Goal: Task Accomplishment & Management: Use online tool/utility

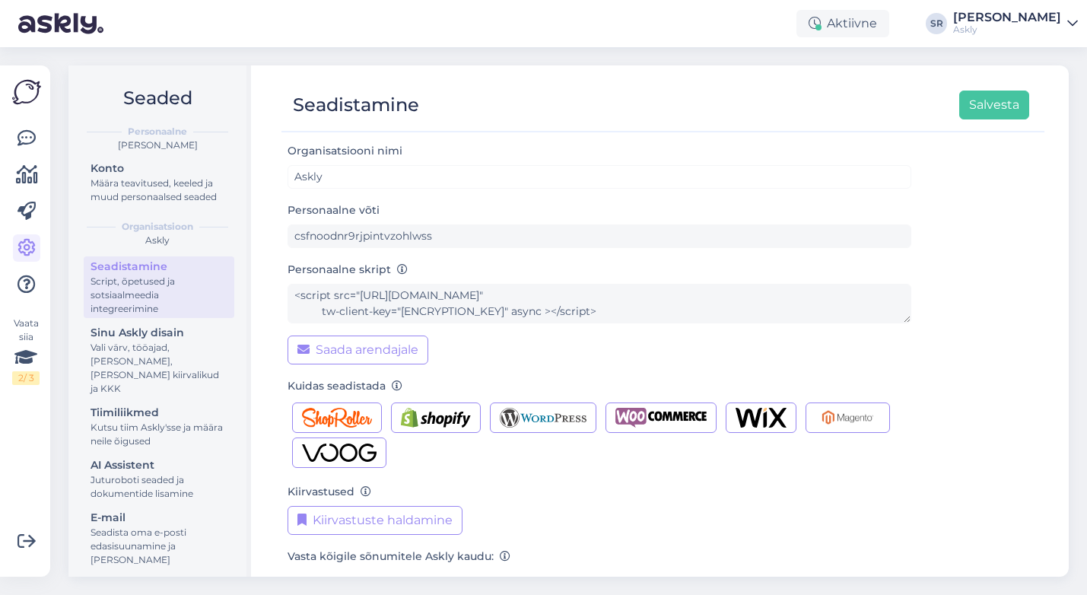
click at [1055, 27] on div "Askly" at bounding box center [1007, 30] width 108 height 12
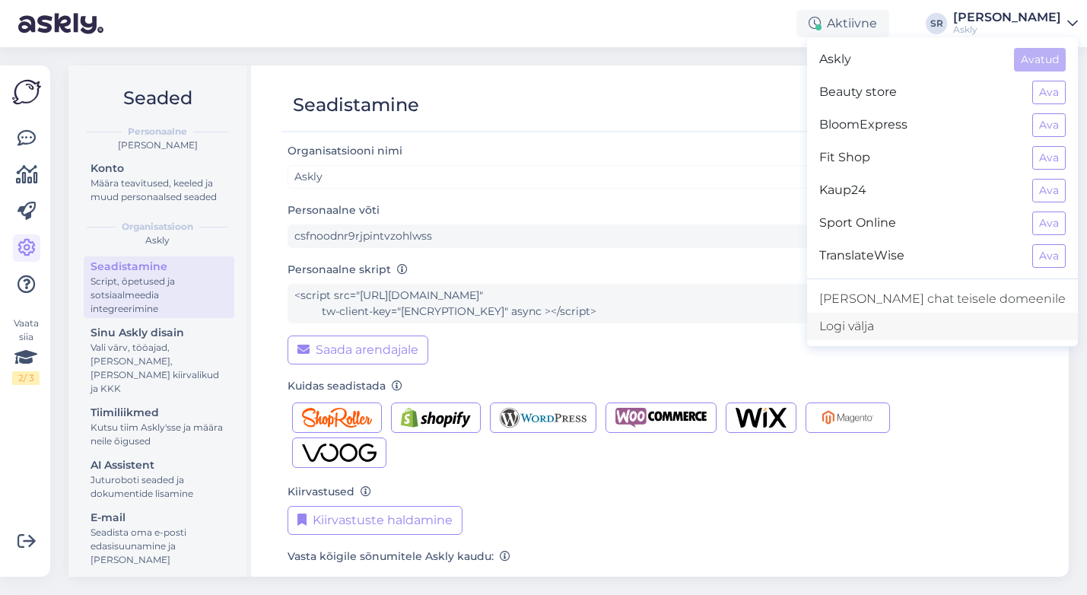
click at [913, 316] on div "Logi välja" at bounding box center [942, 326] width 271 height 27
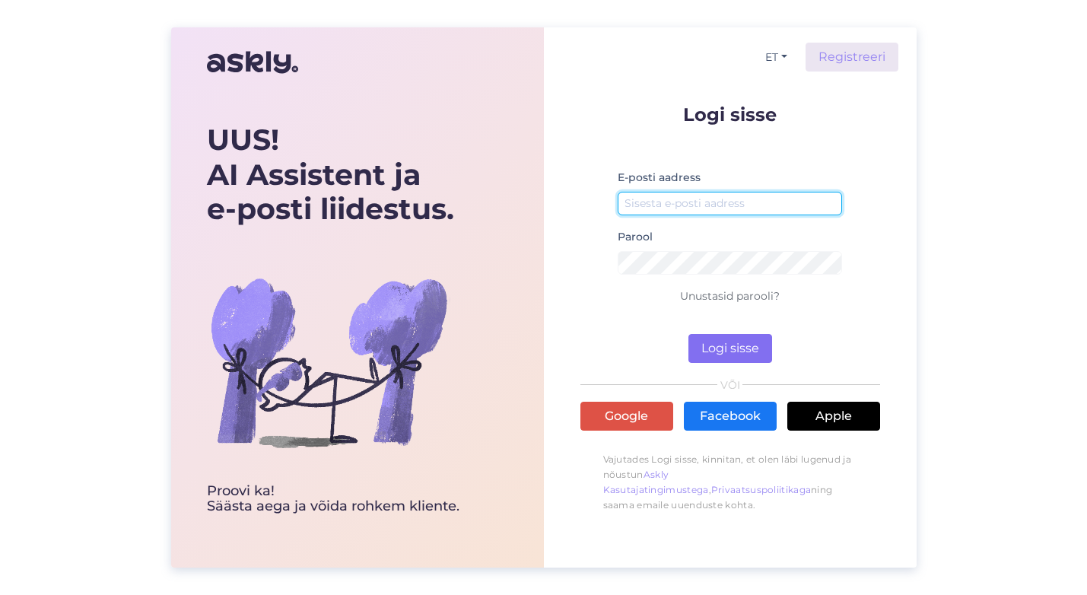
type input "ai@askly.me"
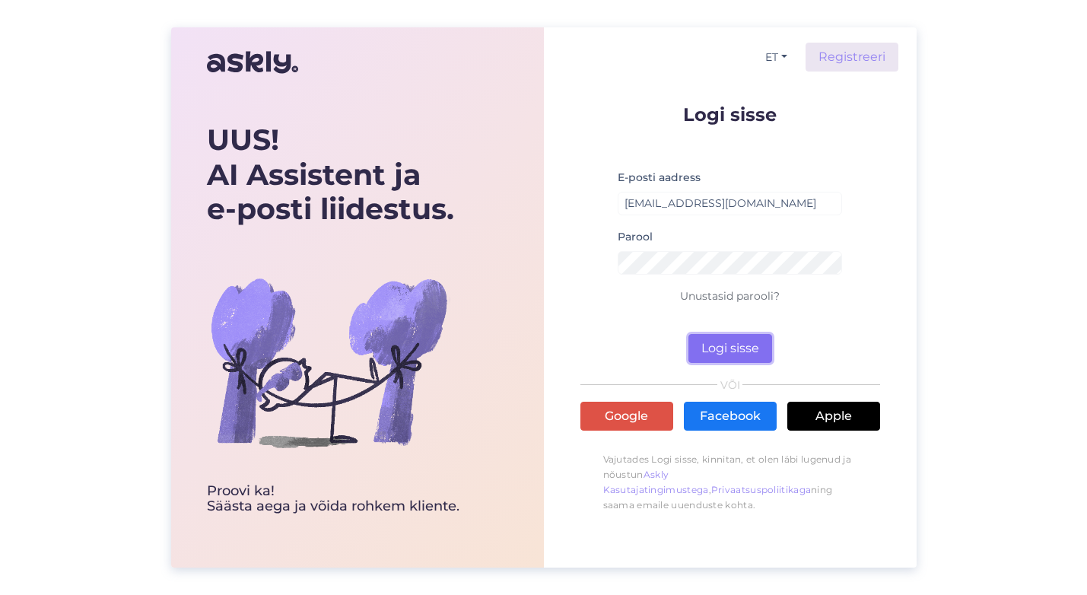
click at [732, 351] on button "Logi sisse" at bounding box center [730, 348] width 84 height 29
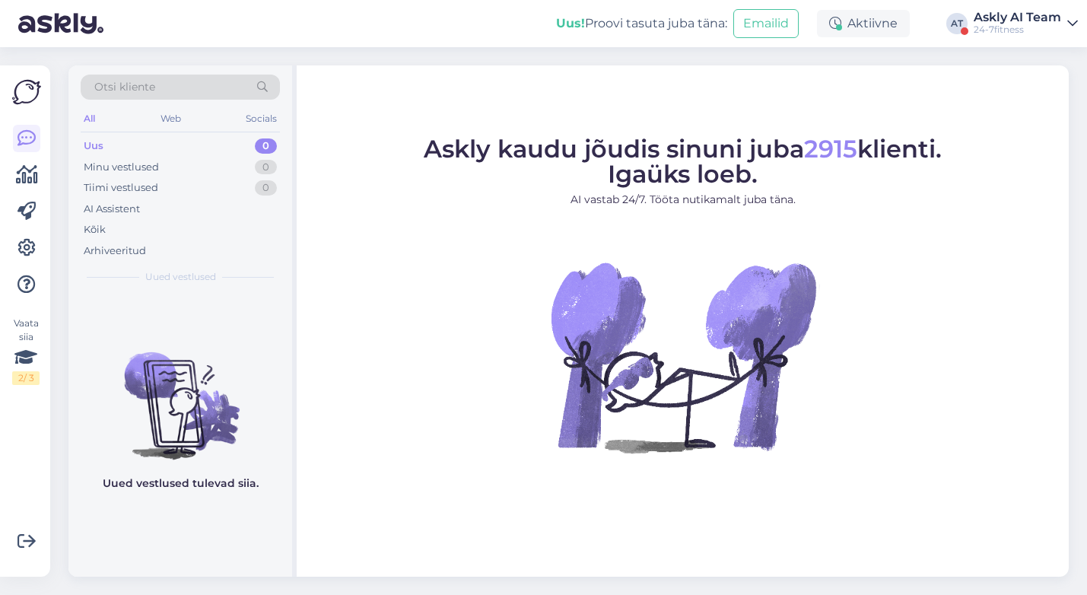
click at [1003, 11] on div "Askly AI Team" at bounding box center [1017, 17] width 87 height 12
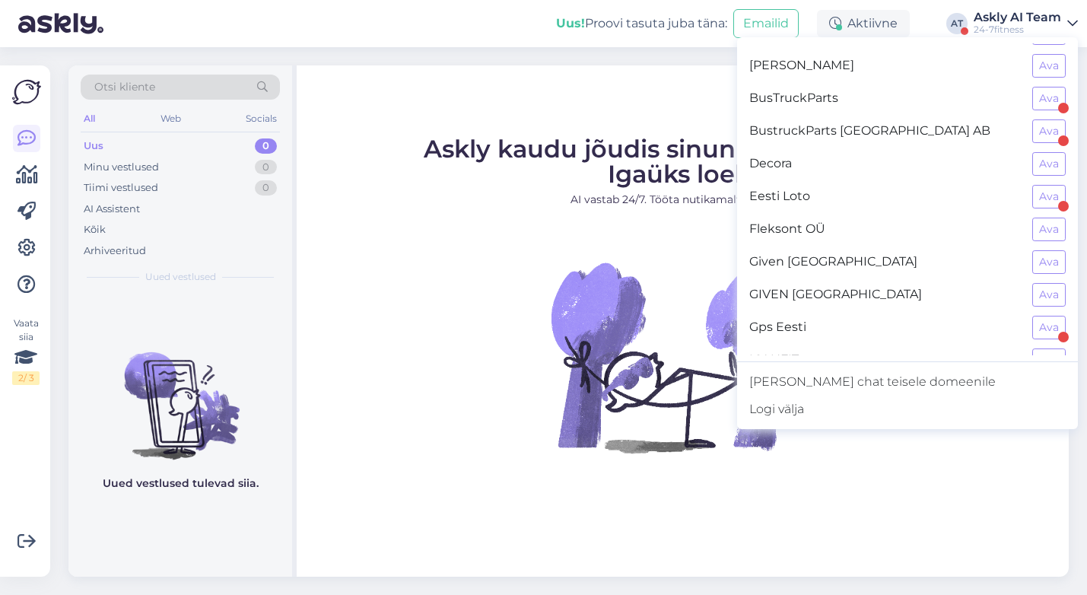
scroll to position [297, 0]
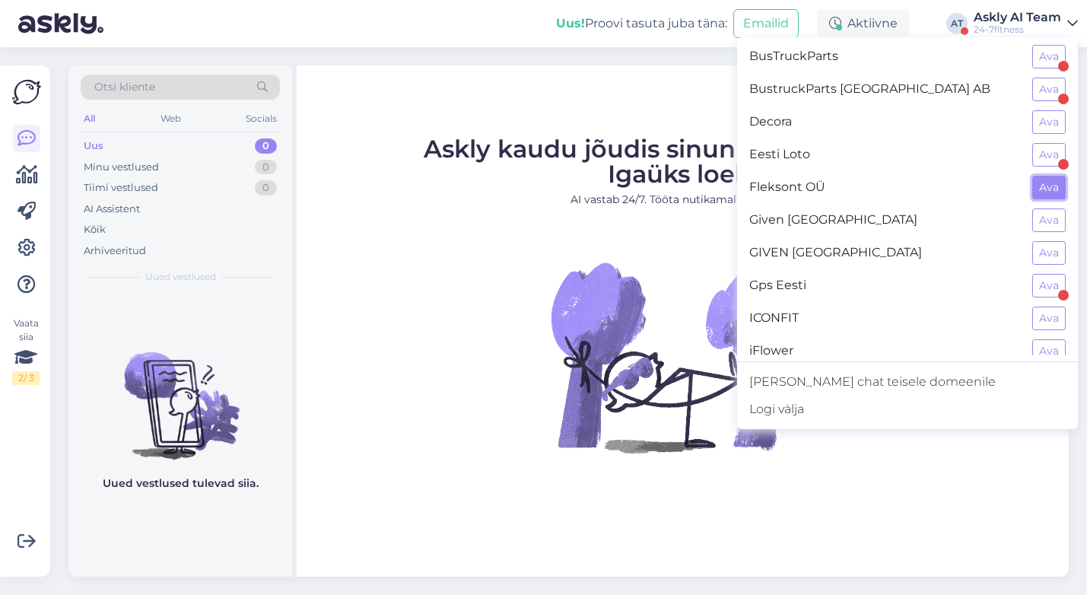
click at [1047, 186] on button "Ava" at bounding box center [1048, 188] width 33 height 24
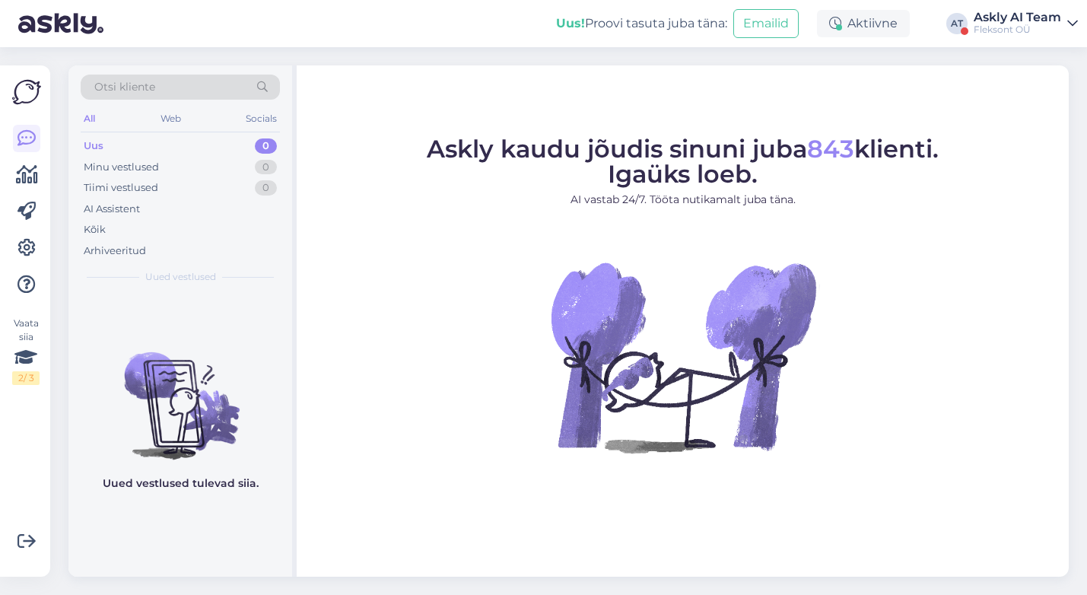
click at [1008, 18] on div "Askly AI Team" at bounding box center [1017, 17] width 87 height 12
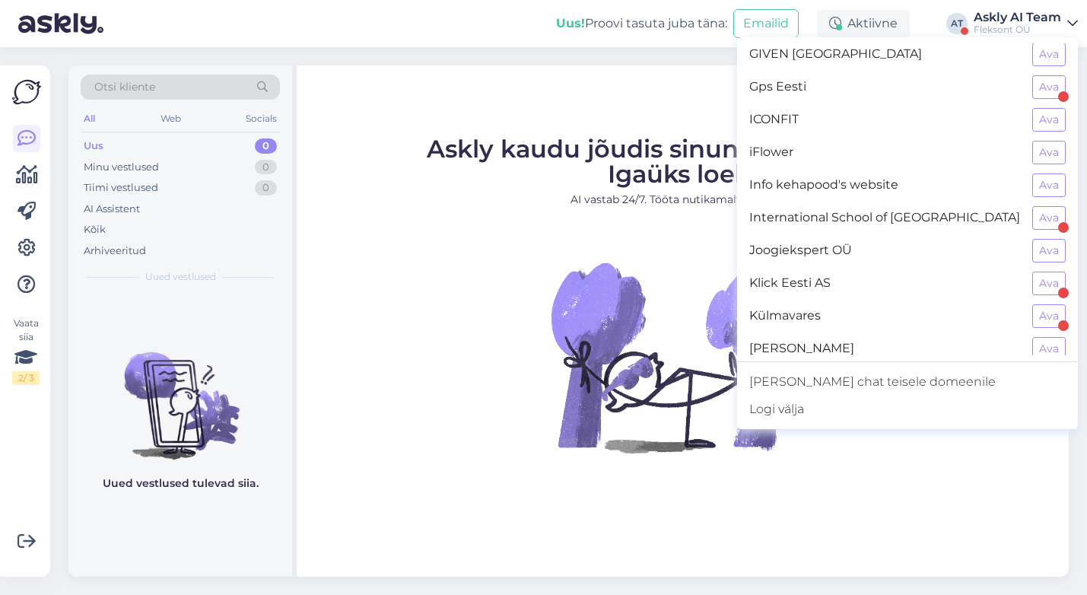
scroll to position [504, 0]
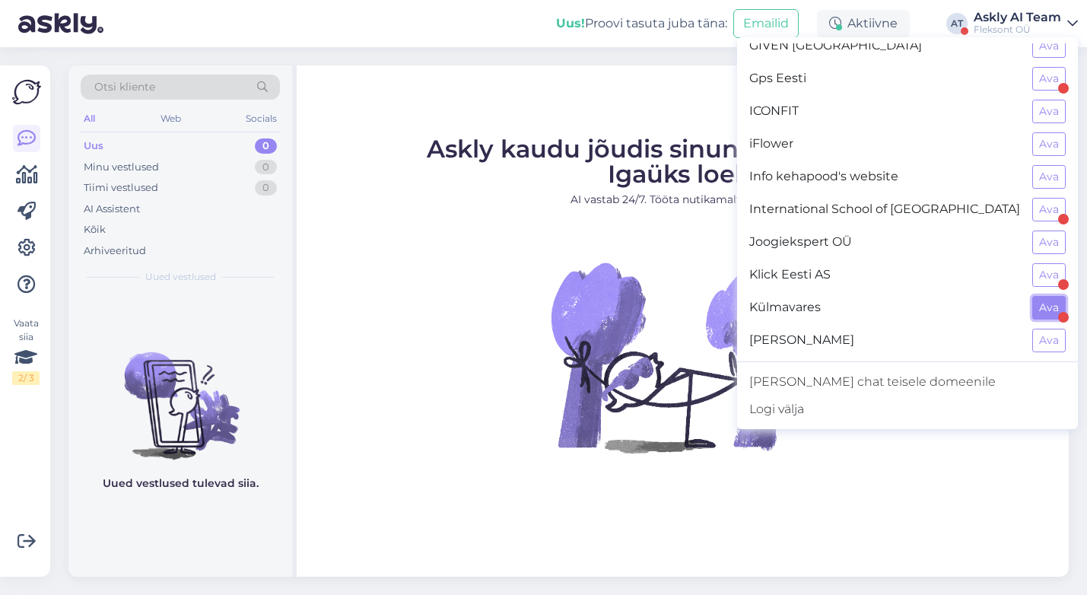
click at [1047, 302] on button "Ava" at bounding box center [1048, 308] width 33 height 24
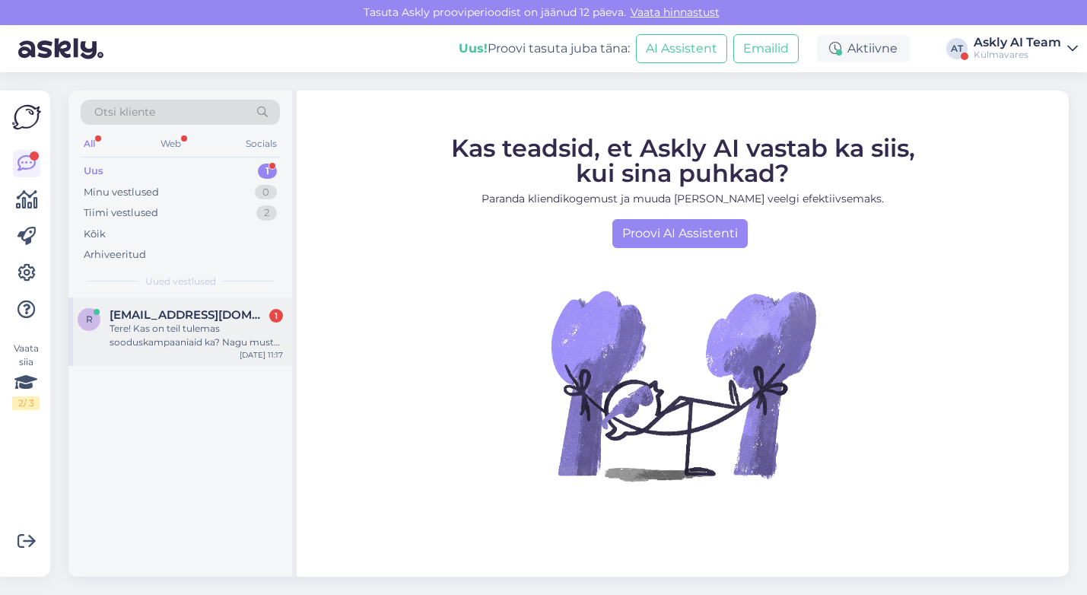
click at [157, 338] on div "Tere! Kas on teil tulemas sooduskampaaniaid ka? Nagu must reede või midagi sell…" at bounding box center [196, 335] width 173 height 27
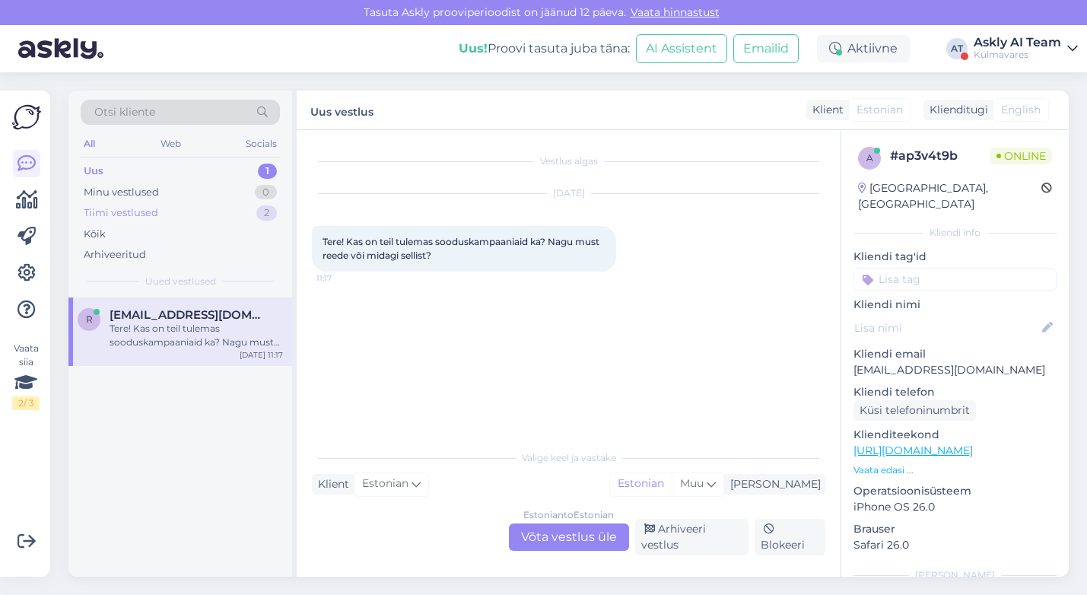
click at [122, 207] on div "Tiimi vestlused" at bounding box center [121, 212] width 75 height 15
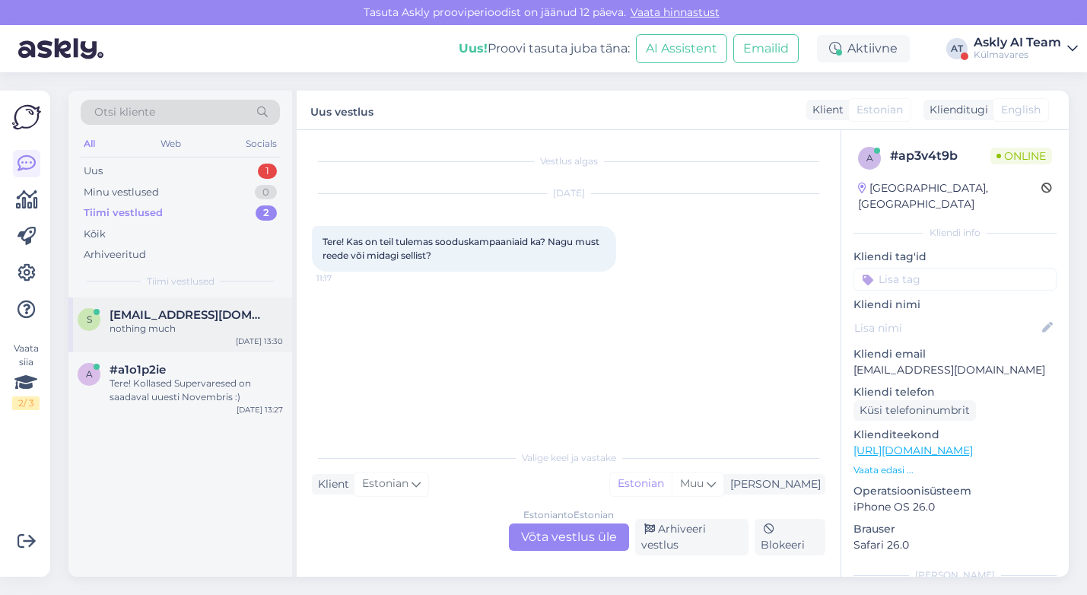
click at [186, 332] on div "nothing much" at bounding box center [196, 329] width 173 height 14
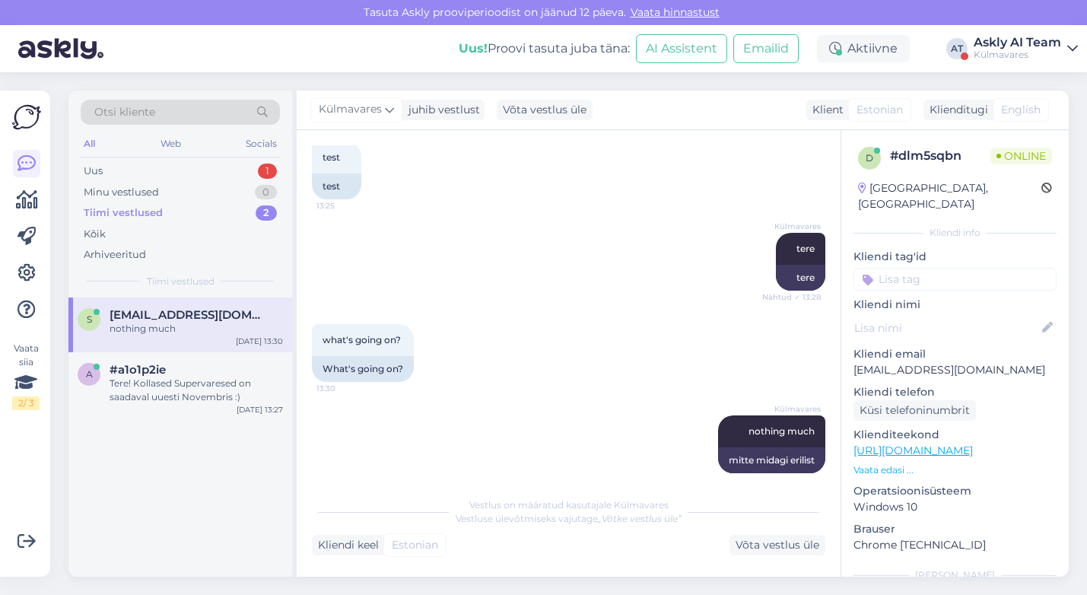
scroll to position [190, 0]
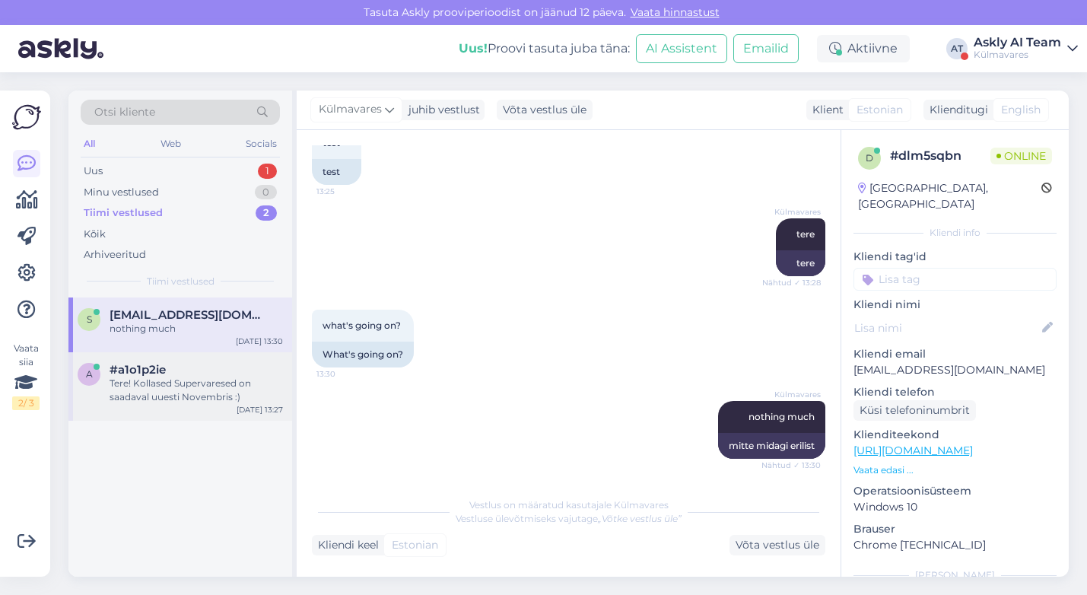
click at [161, 389] on div "Tere! Kollased Supervaresed on saadaval uuesti Novembris :)" at bounding box center [196, 389] width 173 height 27
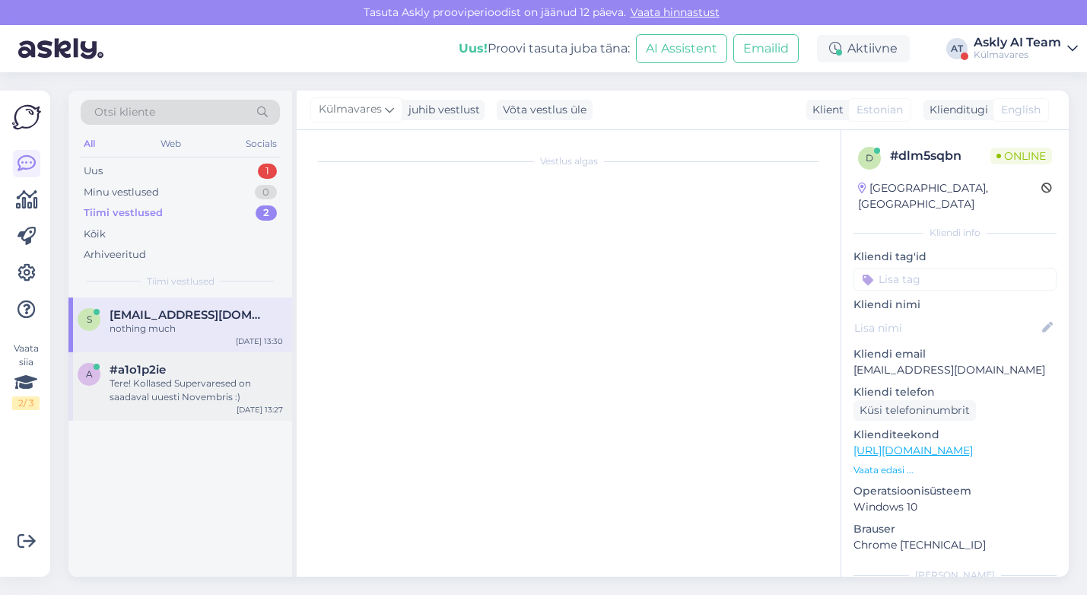
scroll to position [62, 0]
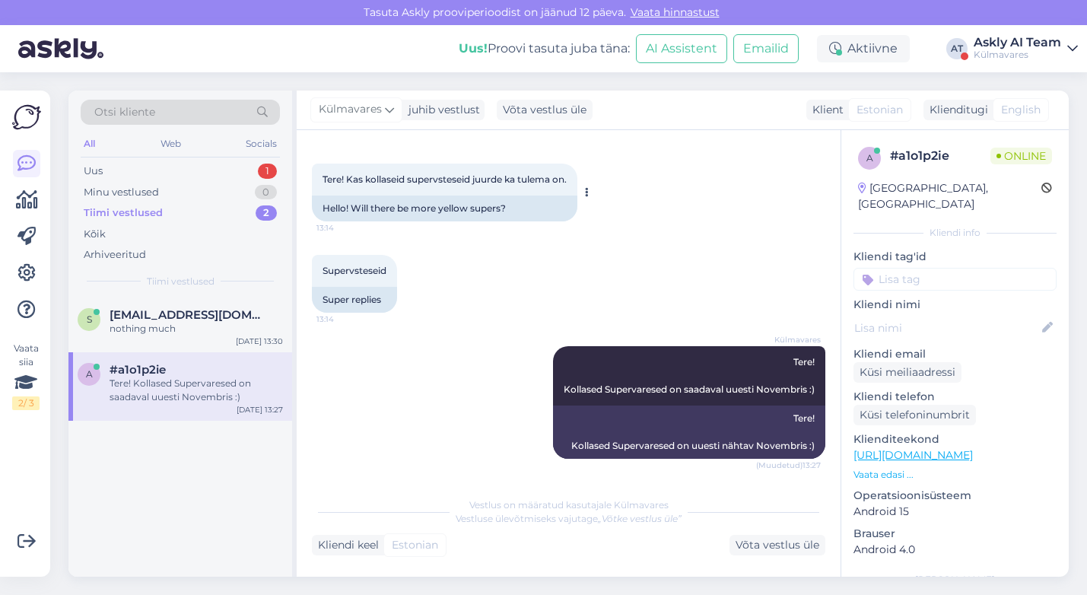
drag, startPoint x: 573, startPoint y: 178, endPoint x: 320, endPoint y: 176, distance: 253.3
click at [320, 176] on div "Tere! Kas kollaseid supervsteseid juurde ka tulema on. 13:14" at bounding box center [444, 180] width 265 height 32
copy span "Tere! Kas kollaseid supervsteseid juurde ka tulema on."
click at [462, 290] on div "Supervsteseid 13:14 Super replies" at bounding box center [568, 283] width 513 height 91
click at [27, 271] on icon at bounding box center [26, 273] width 18 height 18
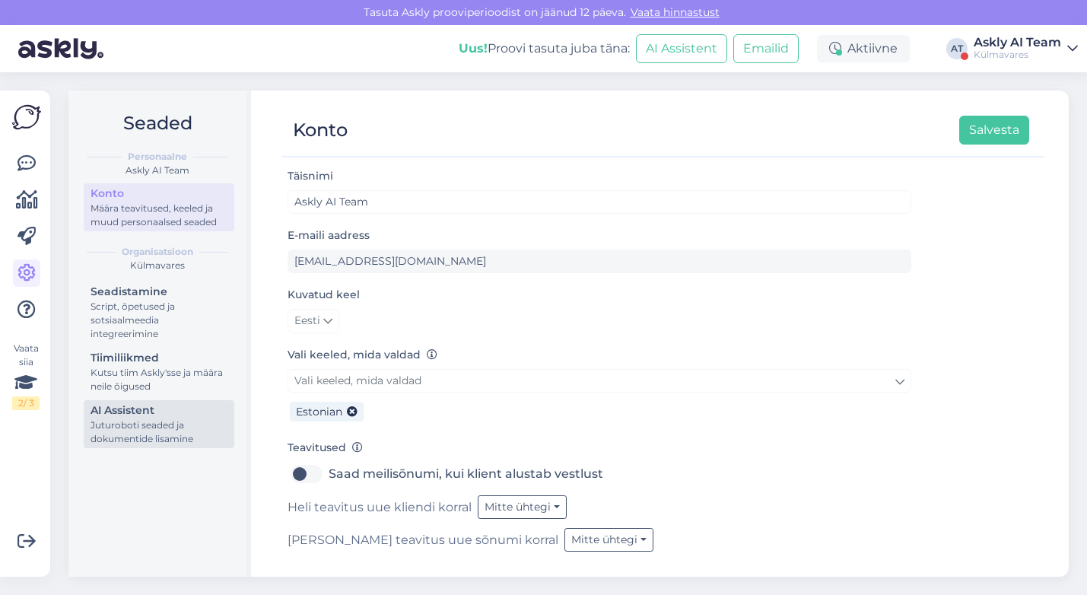
click at [148, 421] on div "Juturoboti seaded ja dokumentide lisamine" at bounding box center [159, 431] width 137 height 27
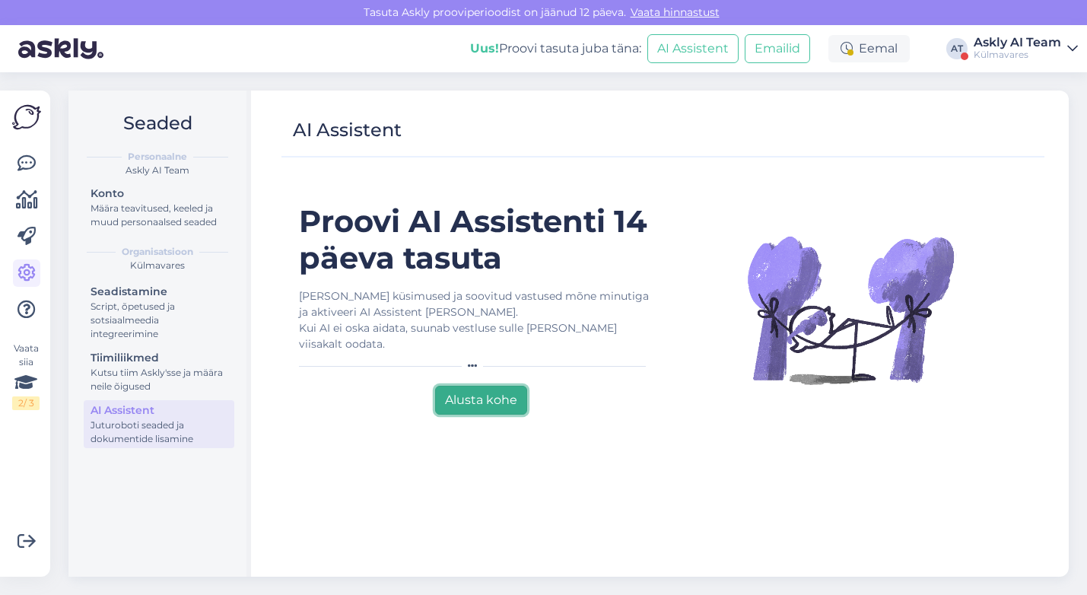
click at [500, 402] on button "Alusta kohe" at bounding box center [481, 400] width 92 height 29
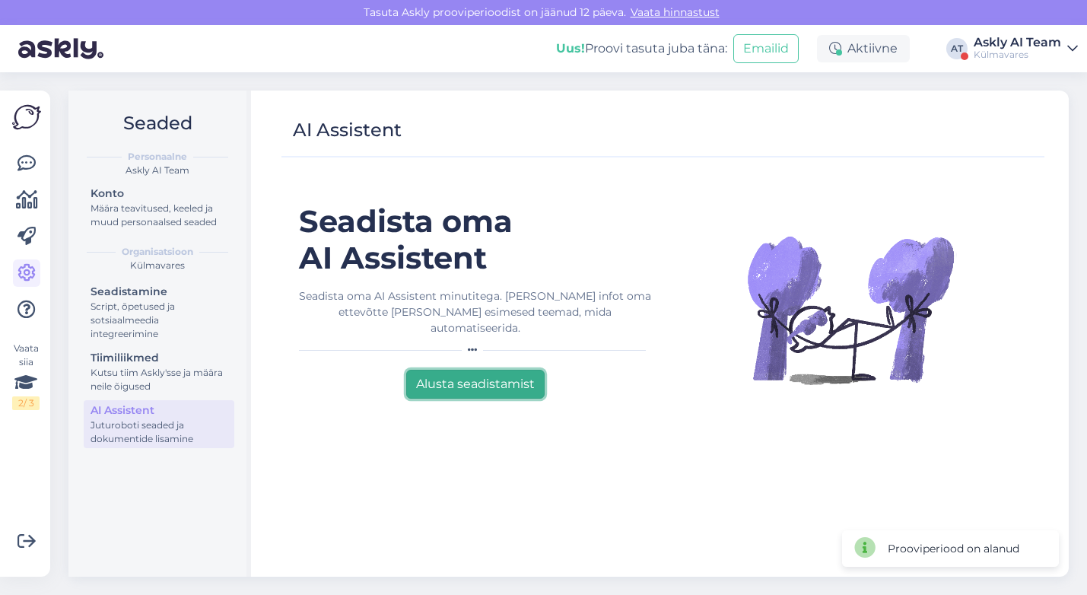
click at [462, 380] on button "Alusta seadistamist" at bounding box center [475, 384] width 138 height 29
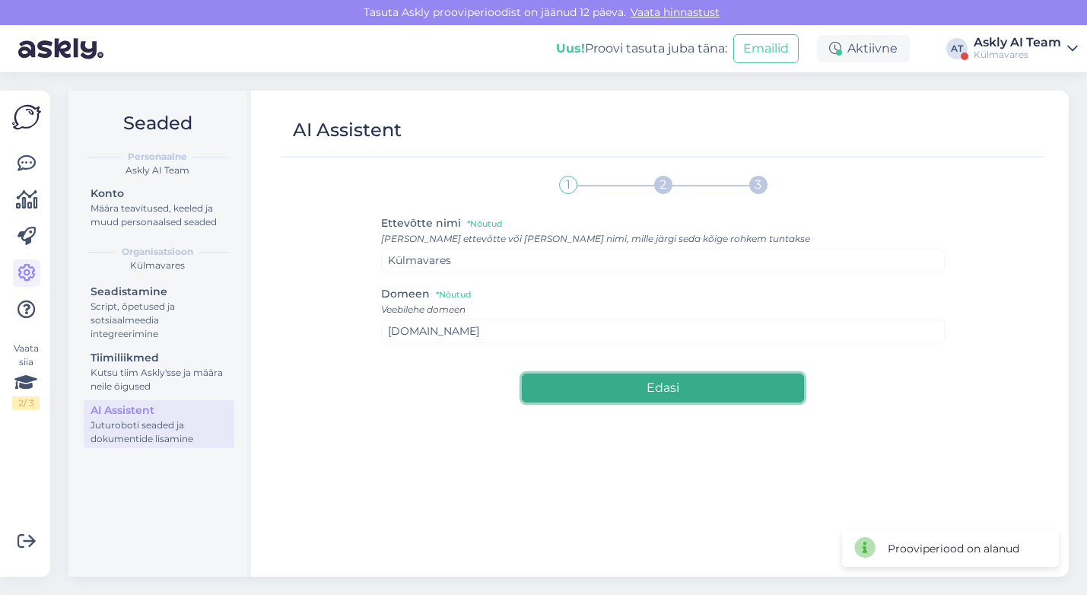
click at [589, 382] on button "Edasi" at bounding box center [662, 387] width 281 height 29
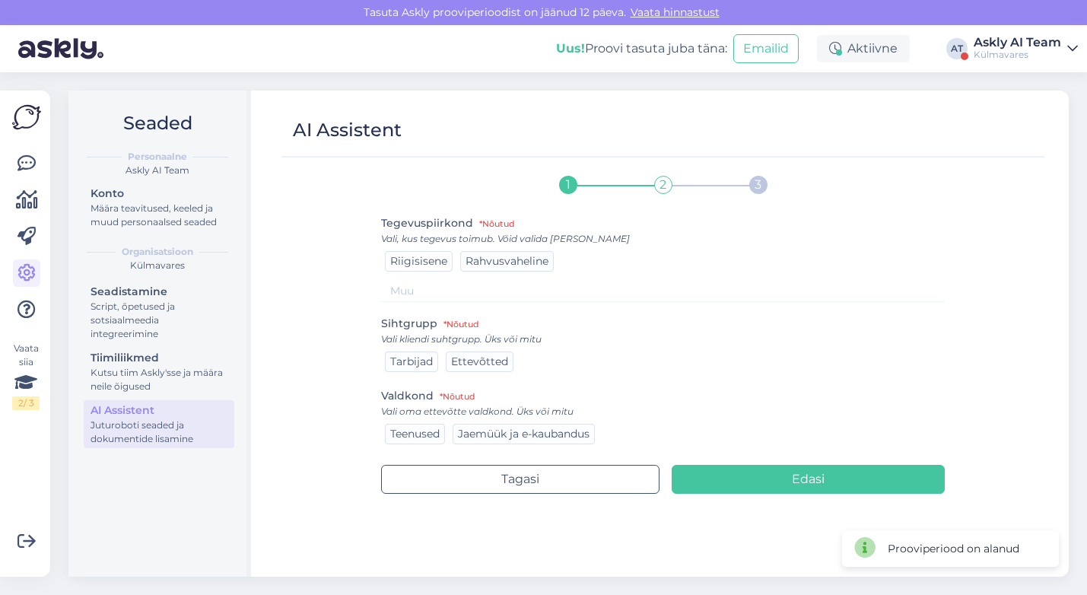
click at [426, 261] on span "Riigisisene" at bounding box center [418, 261] width 57 height 14
click at [413, 362] on span "Tarbijad" at bounding box center [411, 361] width 43 height 14
click at [507, 433] on span "Jaemüük ja e-kaubandus" at bounding box center [524, 434] width 132 height 14
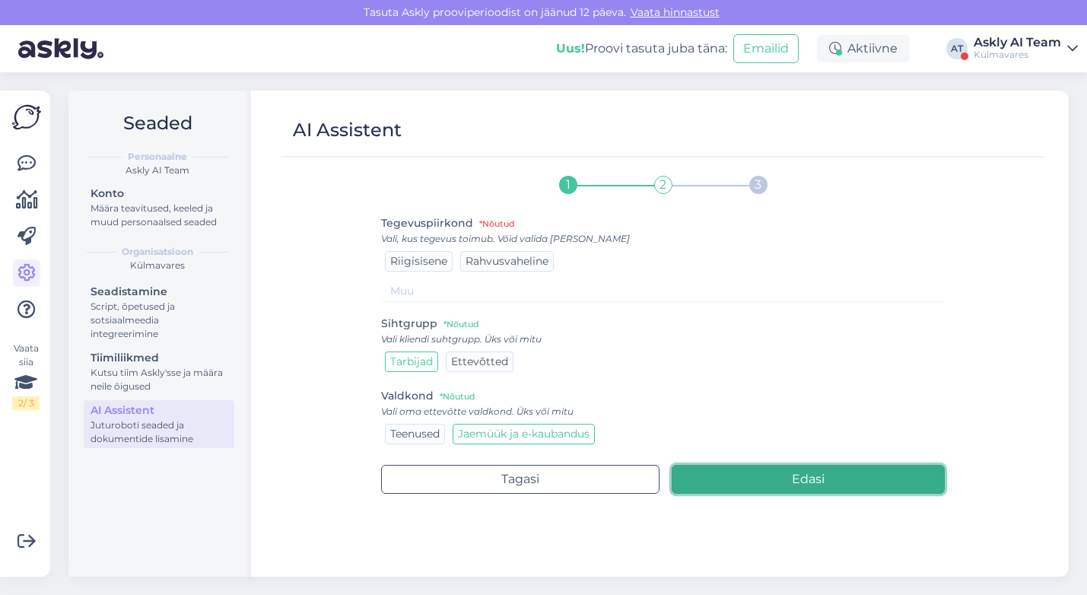
click at [752, 480] on button "Edasi" at bounding box center [808, 479] width 273 height 29
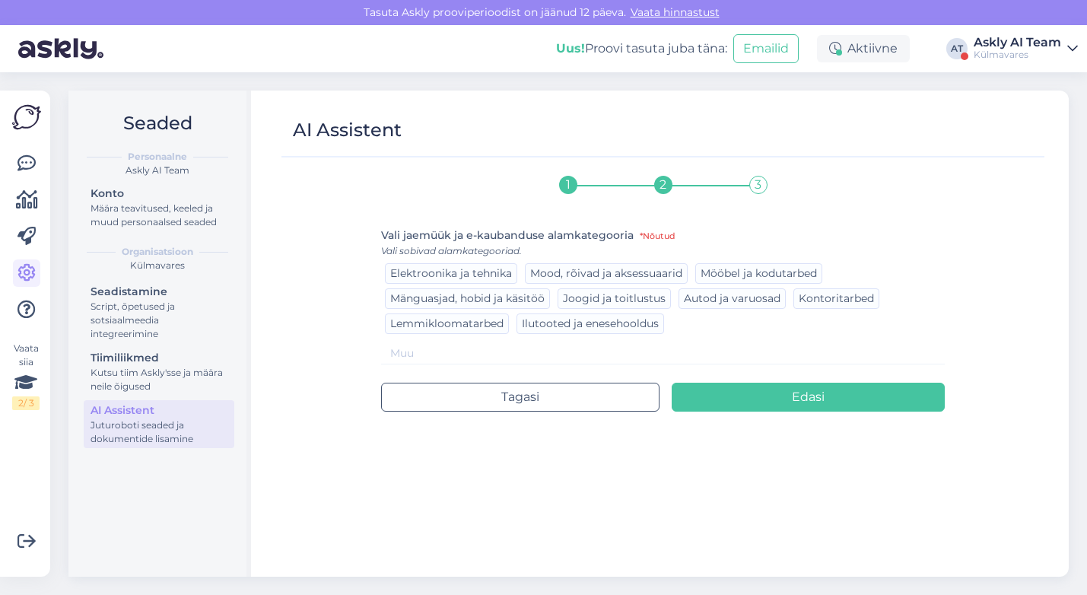
click at [469, 350] on input at bounding box center [662, 353] width 563 height 22
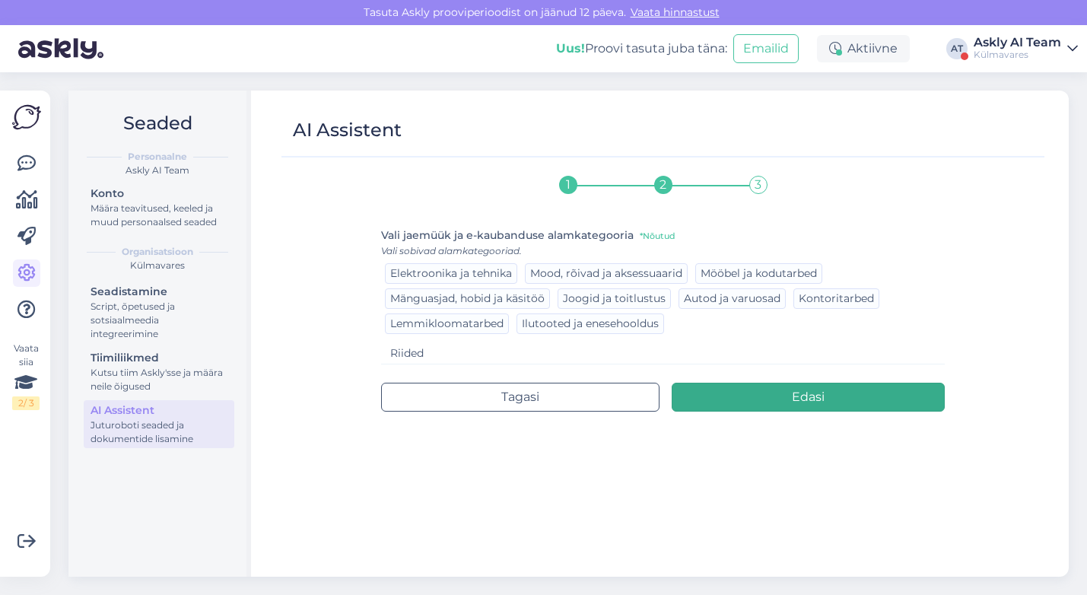
type input "Riided"
click at [722, 402] on button "Edasi" at bounding box center [808, 397] width 273 height 29
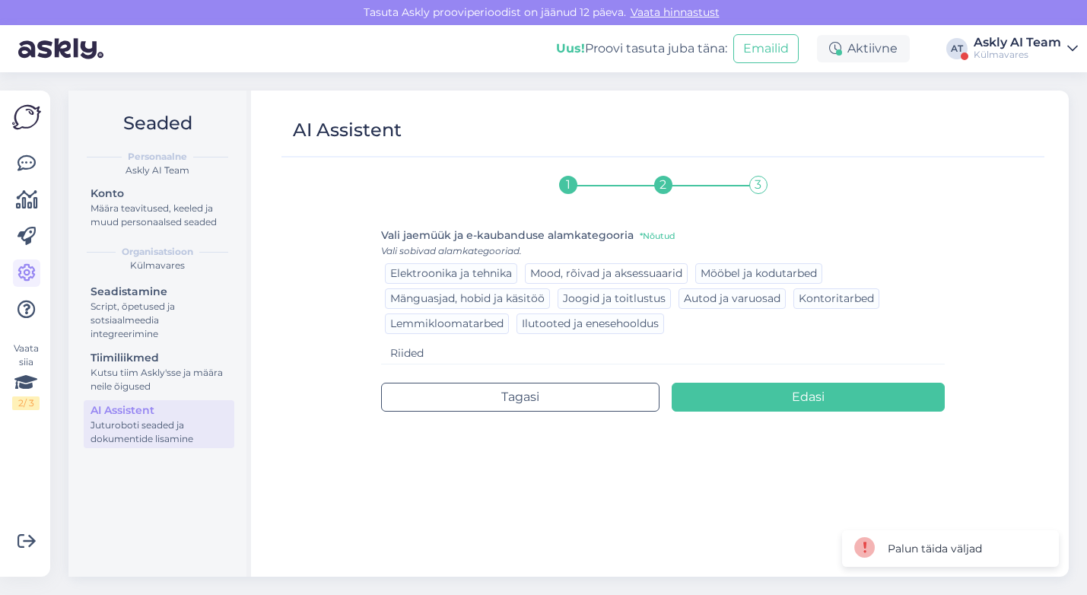
click at [577, 275] on span "Mood, rõivad ja aksessuaarid" at bounding box center [606, 273] width 152 height 14
click at [733, 412] on div "1 2 3 Vali jaemüük ja e-kaubanduse alamkategooria *Nõutud Vali sobivad alamkate…" at bounding box center [662, 365] width 563 height 396
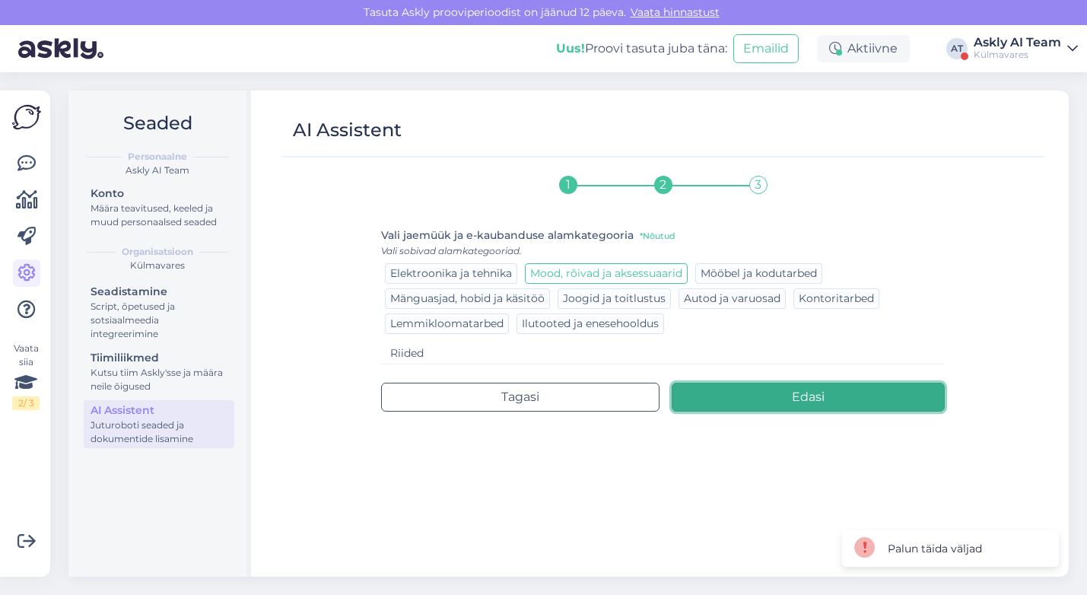
click at [720, 396] on button "Edasi" at bounding box center [808, 397] width 273 height 29
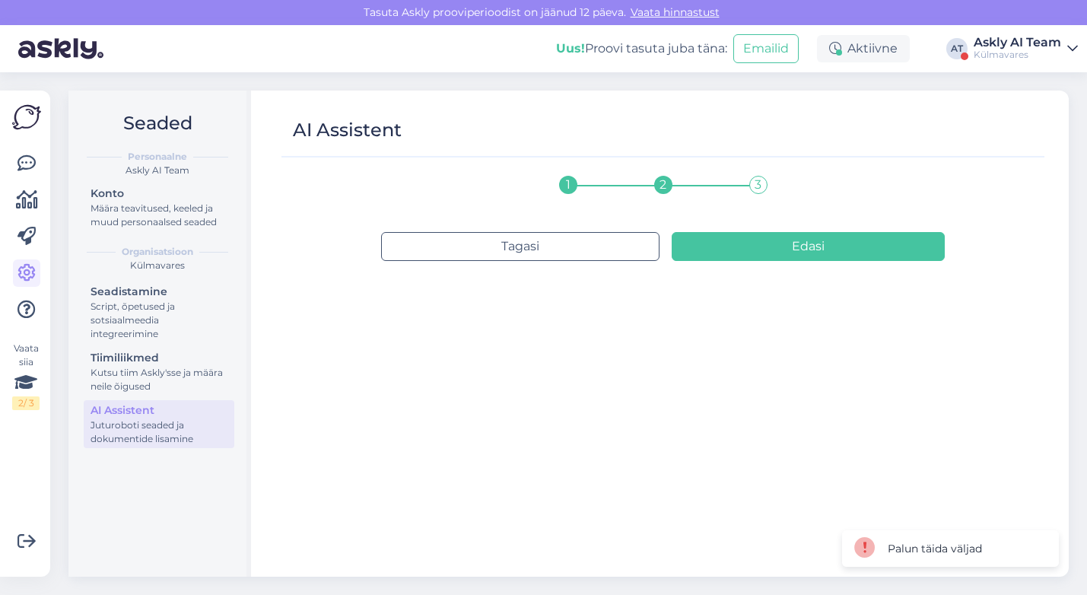
click at [730, 322] on div "1 2 3 Tagasi Edasi" at bounding box center [662, 365] width 563 height 396
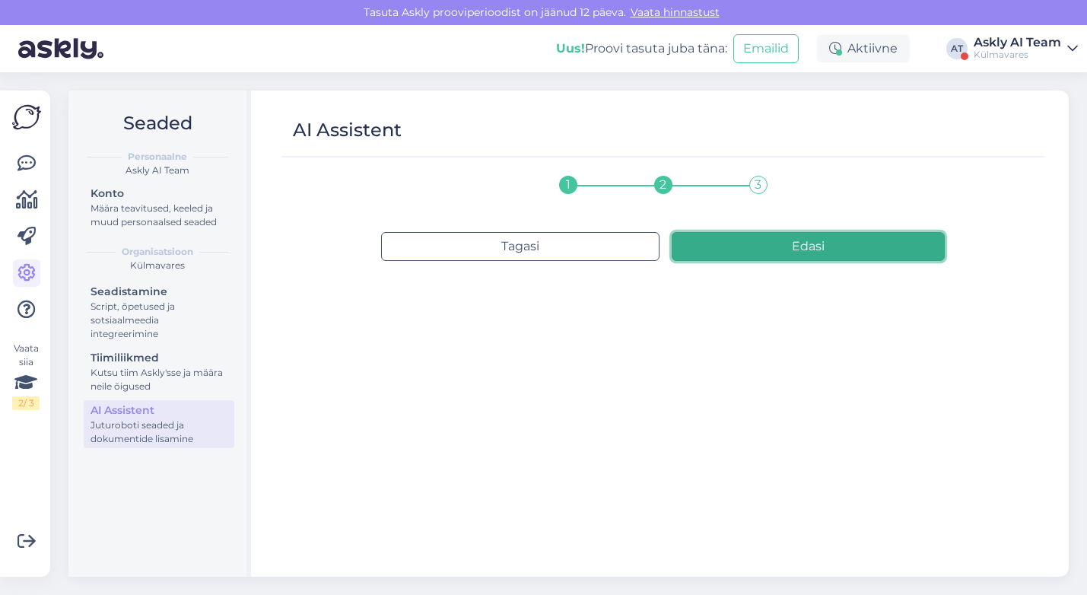
click at [751, 251] on button "Edasi" at bounding box center [808, 246] width 273 height 29
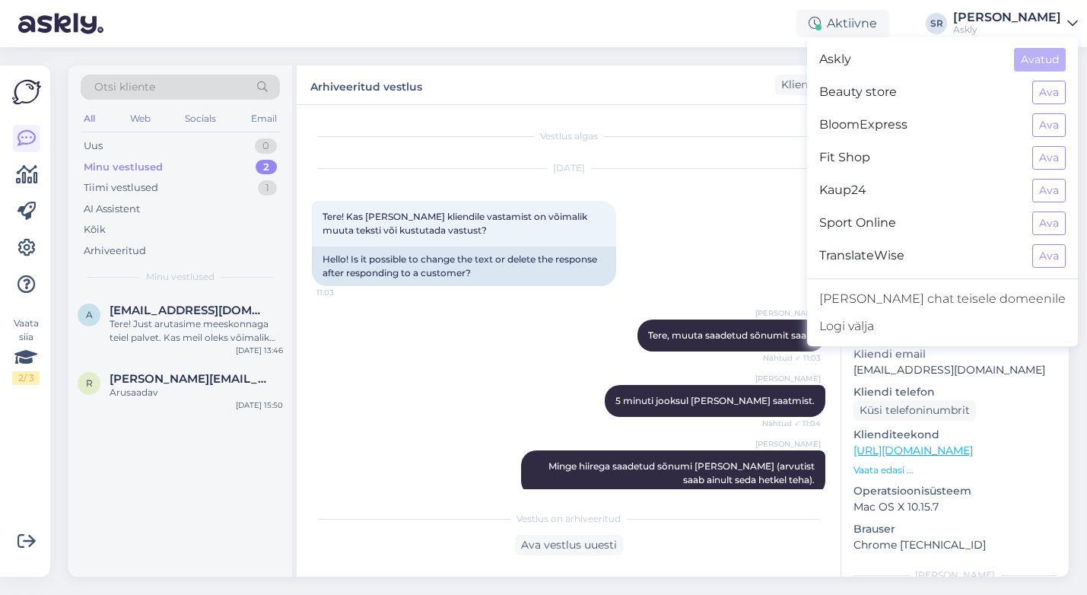
scroll to position [3598, 0]
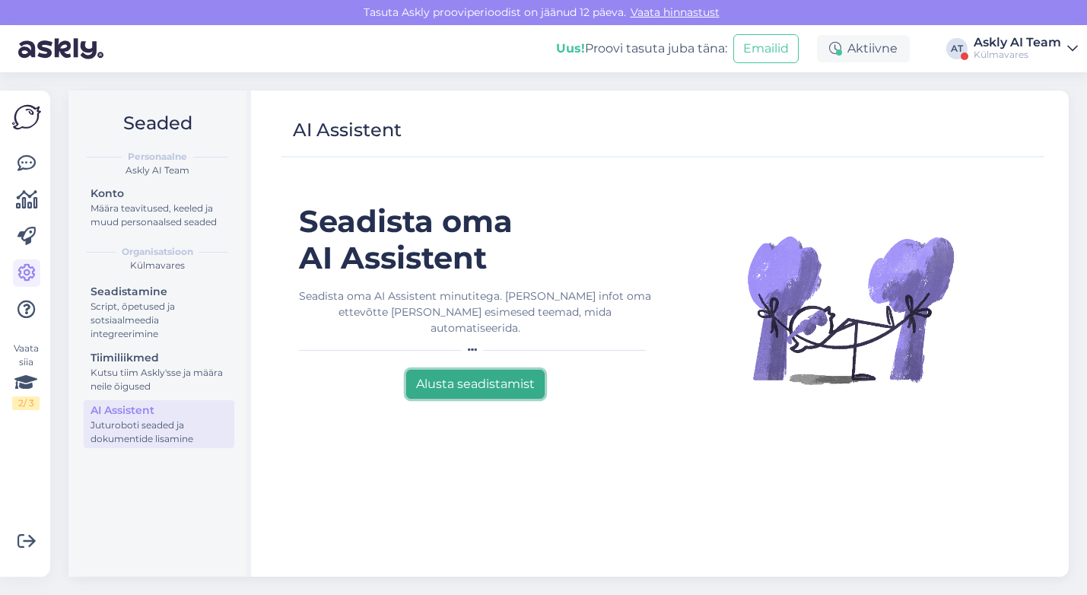
click at [482, 370] on button "Alusta seadistamist" at bounding box center [475, 384] width 138 height 29
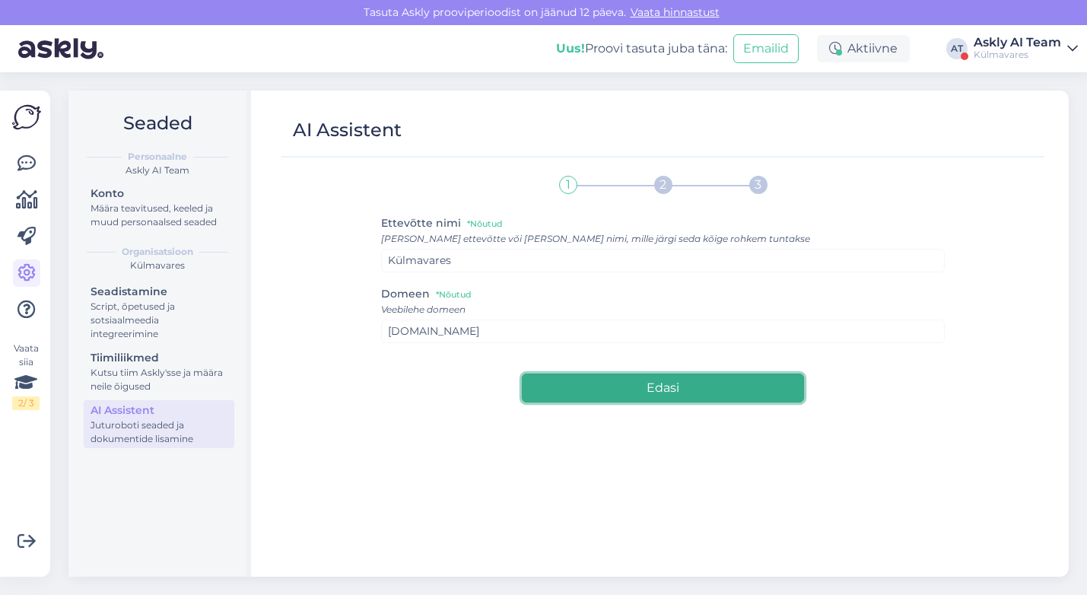
click at [592, 383] on button "Edasi" at bounding box center [662, 387] width 281 height 29
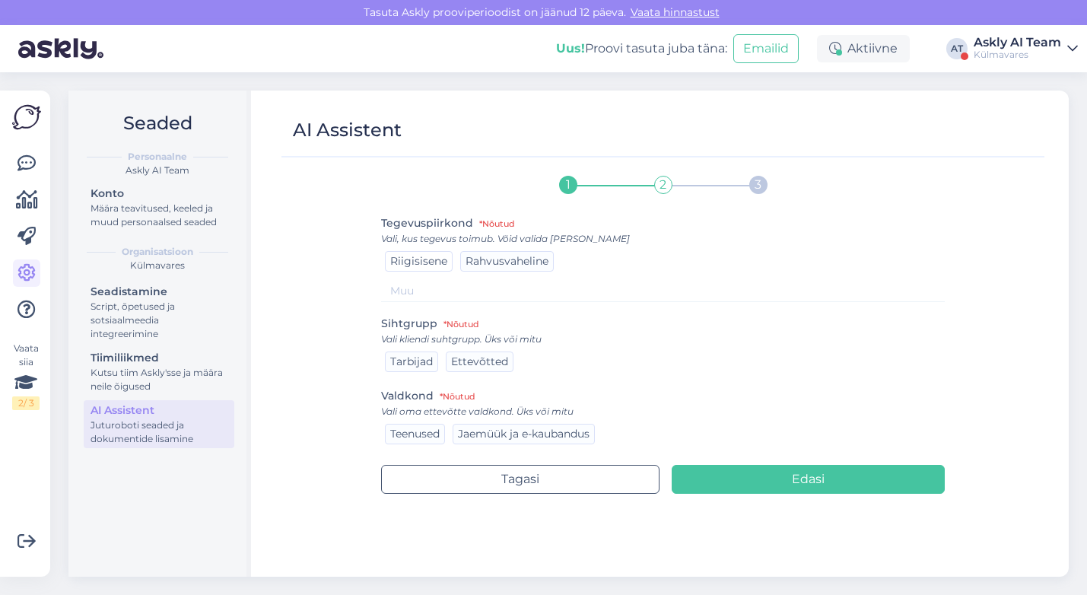
click at [402, 262] on span "Riigisisene" at bounding box center [418, 261] width 57 height 14
click at [402, 359] on span "Tarbijad" at bounding box center [411, 361] width 43 height 14
click at [501, 427] on span "Jaemüük ja e-kaubandus" at bounding box center [524, 434] width 132 height 14
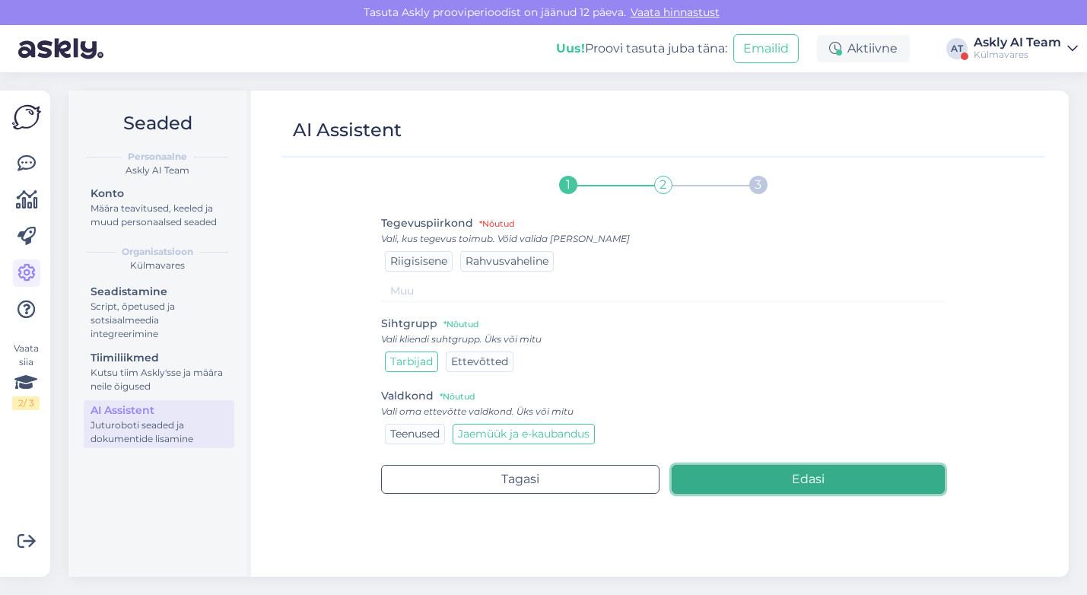
click at [763, 480] on button "Edasi" at bounding box center [808, 479] width 273 height 29
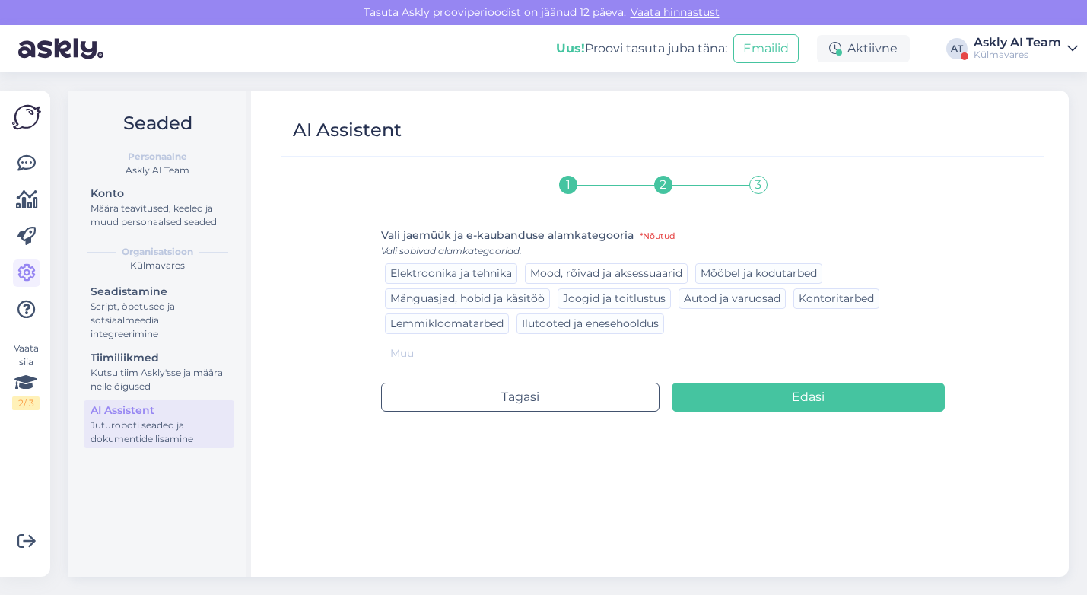
click at [637, 272] on span "Mood, rõivad ja aksessuaarid" at bounding box center [606, 273] width 152 height 14
click at [457, 353] on input at bounding box center [662, 353] width 563 height 22
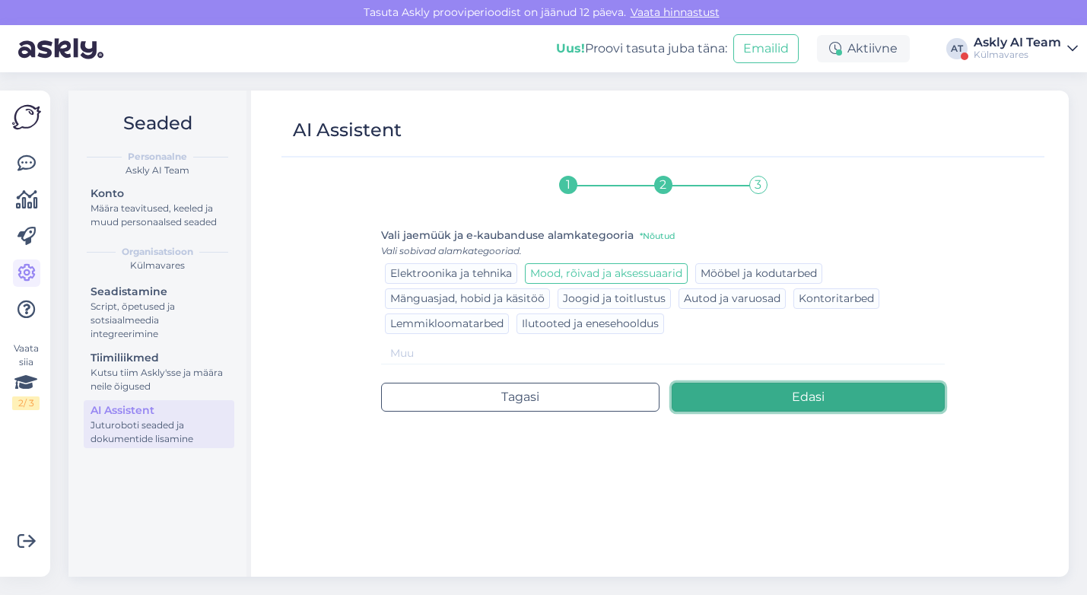
click at [694, 398] on button "Edasi" at bounding box center [808, 397] width 273 height 29
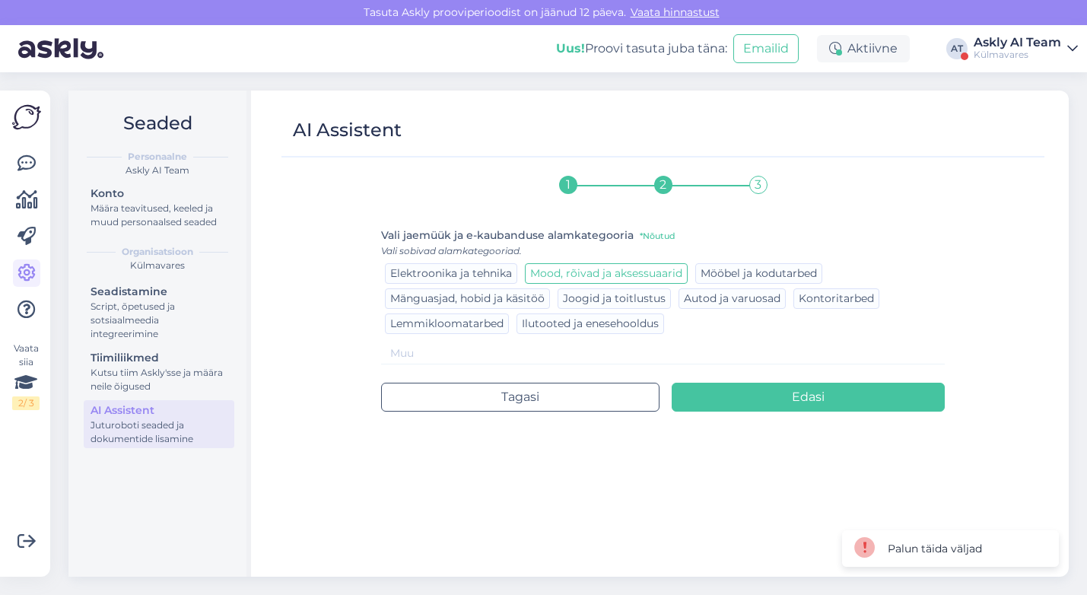
click at [634, 270] on span "Mood, rõivad ja aksessuaarid" at bounding box center [606, 273] width 152 height 14
click at [765, 403] on div "1 2 3 Vali jaemüük ja e-kaubanduse alamkategooria *Nõutud Vali sobivad alamkate…" at bounding box center [662, 365] width 563 height 396
